Goal: Obtain resource: Download file/media

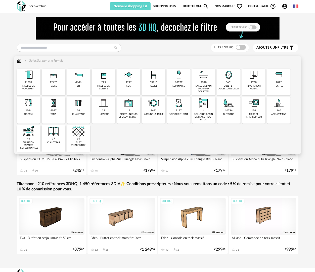
click at [158, 83] on div "33915 assise" at bounding box center [154, 82] width 24 height 27
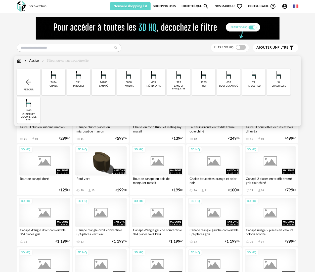
click at [19, 61] on img at bounding box center [19, 60] width 5 height 5
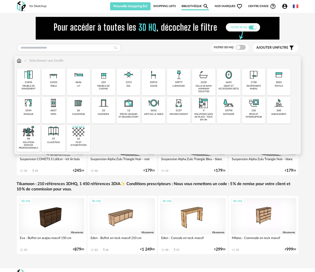
click at [232, 120] on div "10796 outdoor" at bounding box center [229, 110] width 24 height 27
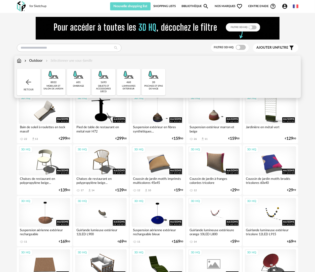
click at [58, 86] on div "mobilier et salon de jardin" at bounding box center [53, 87] width 21 height 6
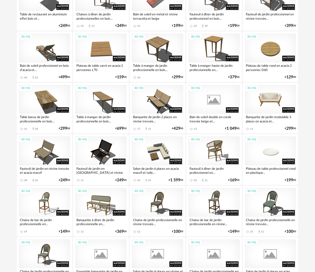
scroll to position [879, 0]
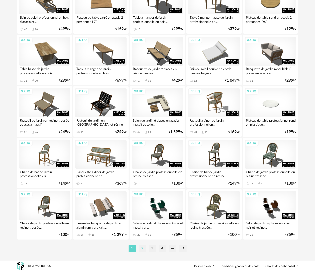
click at [143, 246] on li "2" at bounding box center [143, 248] width 8 height 7
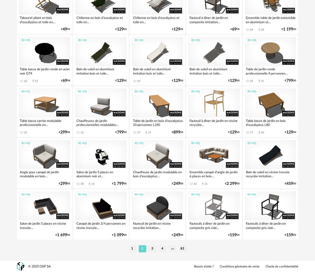
scroll to position [879, 0]
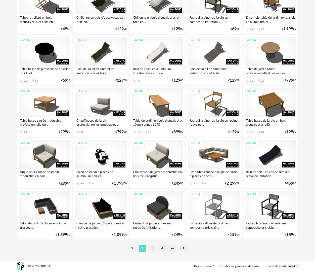
click at [152, 248] on li "3" at bounding box center [153, 248] width 8 height 7
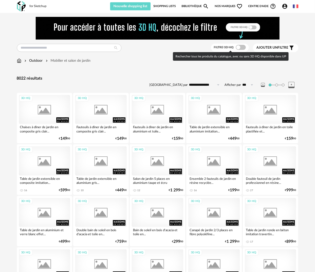
click at [241, 45] on span at bounding box center [241, 47] width 10 height 5
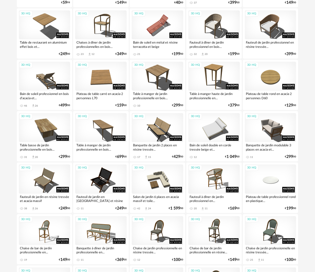
scroll to position [879, 0]
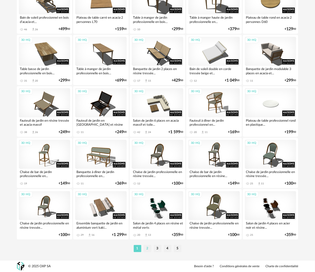
click at [147, 246] on li "2" at bounding box center [148, 248] width 8 height 7
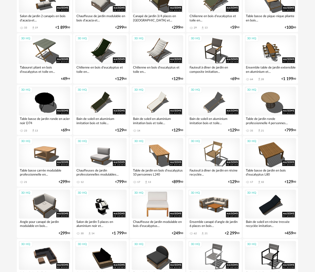
scroll to position [879, 0]
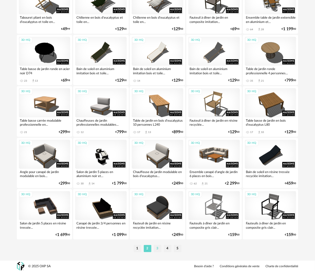
click at [156, 249] on li "3" at bounding box center [158, 248] width 8 height 7
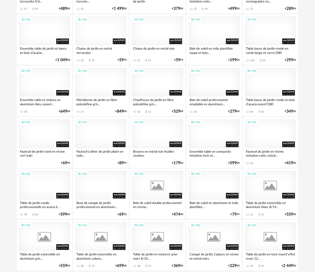
scroll to position [879, 0]
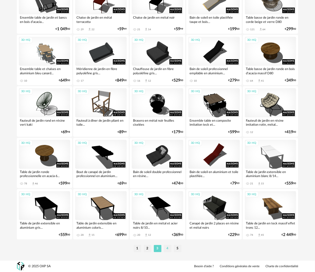
click at [169, 251] on li "4" at bounding box center [168, 248] width 8 height 7
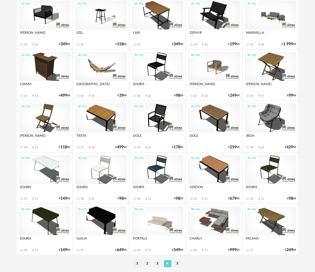
scroll to position [879, 0]
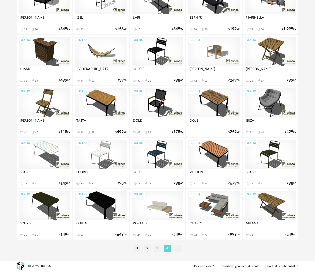
click at [178, 249] on li "5" at bounding box center [178, 248] width 8 height 7
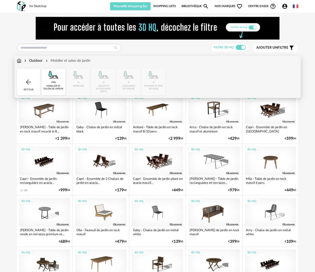
click at [30, 89] on div "Retour" at bounding box center [29, 82] width 24 height 27
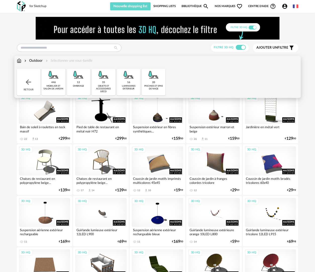
click at [99, 88] on div "objets et accessoires déco" at bounding box center [103, 88] width 21 height 9
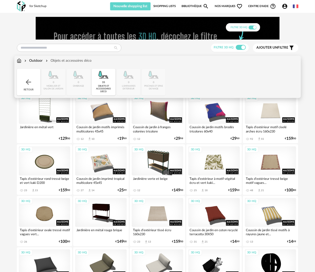
click at [33, 79] on div "Retour" at bounding box center [29, 82] width 24 height 27
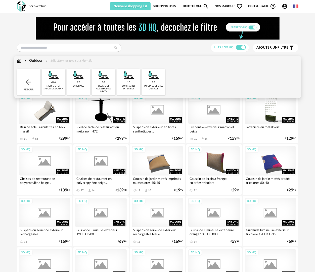
click at [57, 82] on div "446 mobilier et salon de jardin" at bounding box center [54, 82] width 24 height 27
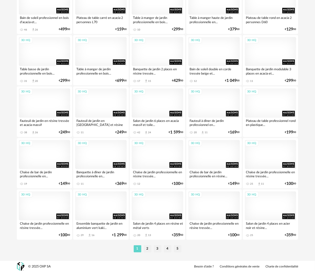
scroll to position [879, 0]
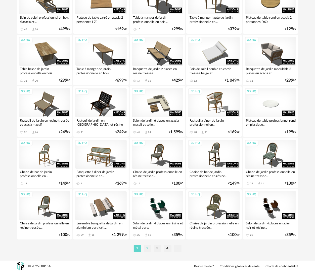
click at [149, 247] on li "2" at bounding box center [148, 248] width 8 height 7
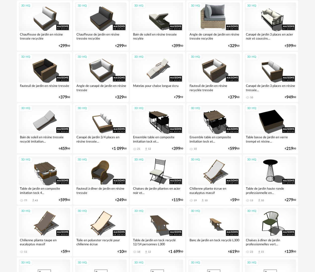
scroll to position [503, 0]
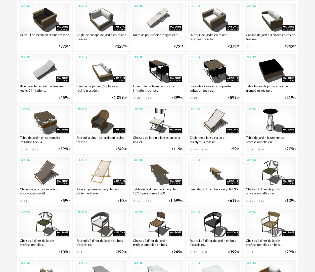
click at [101, 177] on div "3D HQ" at bounding box center [101, 171] width 52 height 29
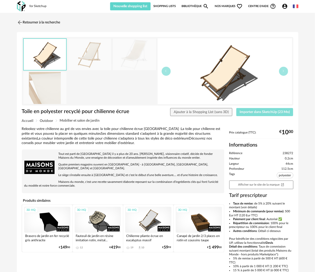
click at [265, 109] on button "Importer dans SketchUp (23 Mo)" at bounding box center [264, 112] width 57 height 8
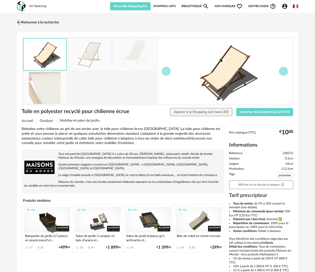
click at [33, 20] on link "Retourner à la recherche" at bounding box center [37, 22] width 43 height 11
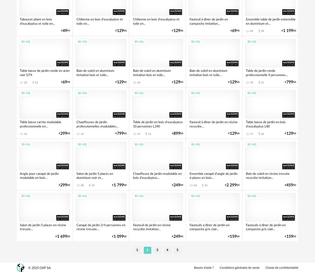
scroll to position [879, 0]
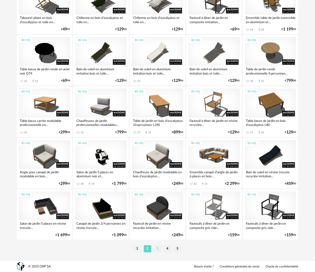
click at [157, 249] on li "3" at bounding box center [158, 248] width 8 height 7
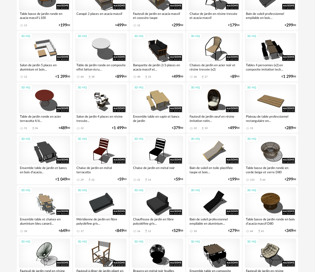
scroll to position [830, 0]
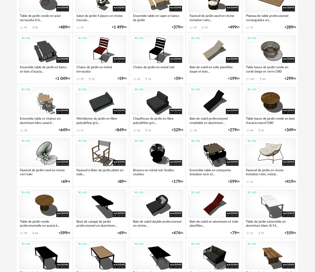
click at [266, 149] on div "3D HQ" at bounding box center [271, 152] width 52 height 29
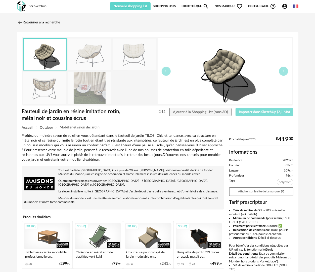
click at [257, 109] on button "Importer dans SketchUp (2,1 Mo)" at bounding box center [265, 112] width 58 height 8
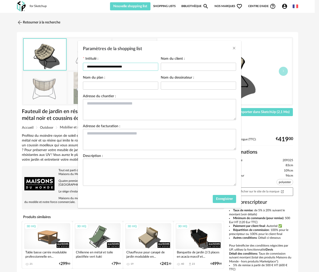
click at [135, 66] on input "**********" at bounding box center [120, 67] width 75 height 8
click at [233, 47] on icon "Close" at bounding box center [234, 48] width 4 height 4
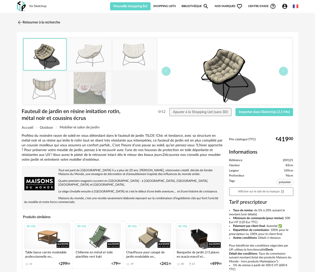
click at [170, 5] on link "Shopping Lists" at bounding box center [164, 6] width 22 height 8
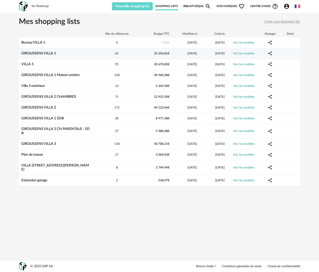
click at [50, 55] on div "GIROUSSENS VILLA 1" at bounding box center [56, 53] width 75 height 4
click at [58, 51] on div "GIROUSSENS VILLA 1" at bounding box center [56, 53] width 75 height 4
click at [51, 52] on link "GIROUSSENS VILLA 1" at bounding box center [38, 54] width 35 height 4
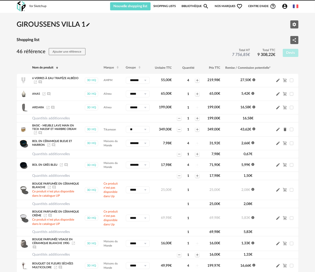
click at [195, 5] on link "Bibliothèque Magnify icon" at bounding box center [196, 6] width 28 height 8
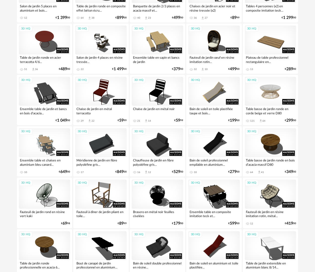
scroll to position [855, 0]
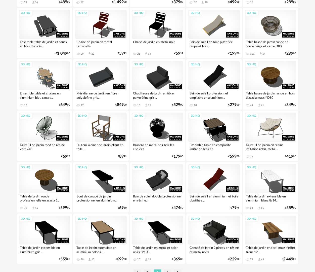
click at [269, 132] on div "3D HQ" at bounding box center [271, 126] width 52 height 29
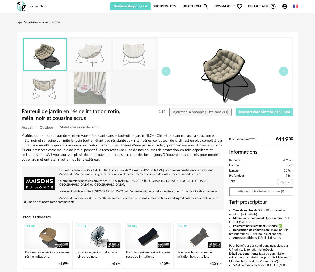
click at [256, 111] on span "Importer dans SketchUp (2,1 Mo)" at bounding box center [264, 112] width 51 height 4
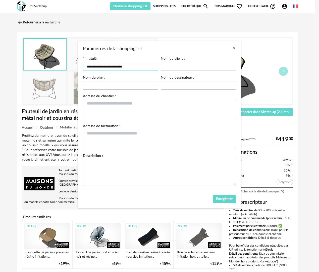
drag, startPoint x: 142, startPoint y: 67, endPoint x: 63, endPoint y: 72, distance: 79.1
click at [63, 72] on div "**********" at bounding box center [159, 136] width 319 height 272
type input "*"
type input "**********"
click at [224, 199] on span "Enregistrer" at bounding box center [224, 199] width 17 height 4
